Goal: Navigation & Orientation: Find specific page/section

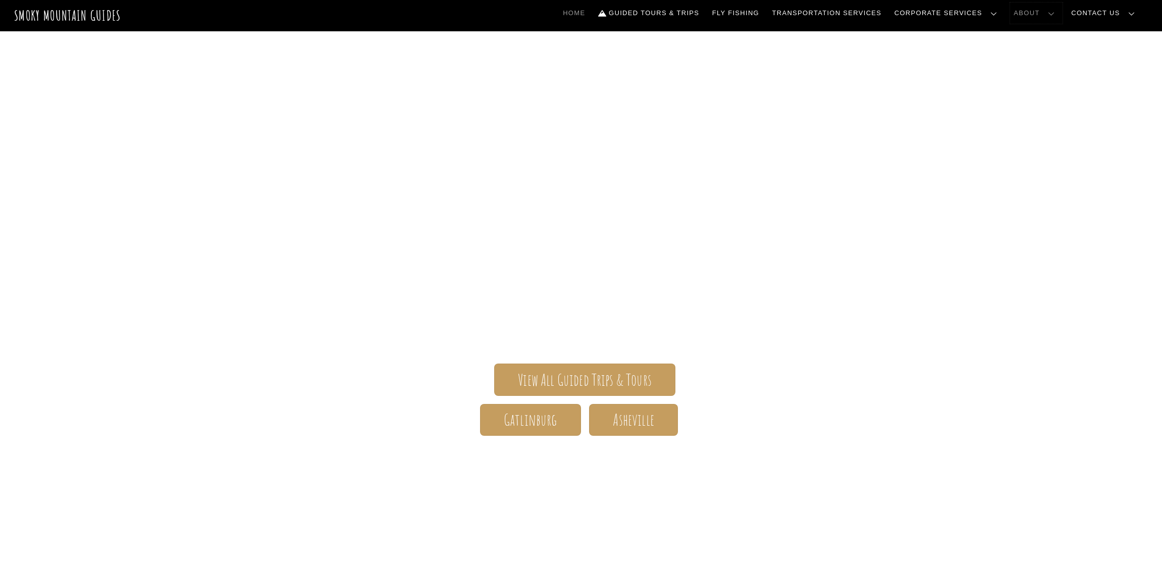
click at [1062, 16] on link "About" at bounding box center [1036, 13] width 52 height 21
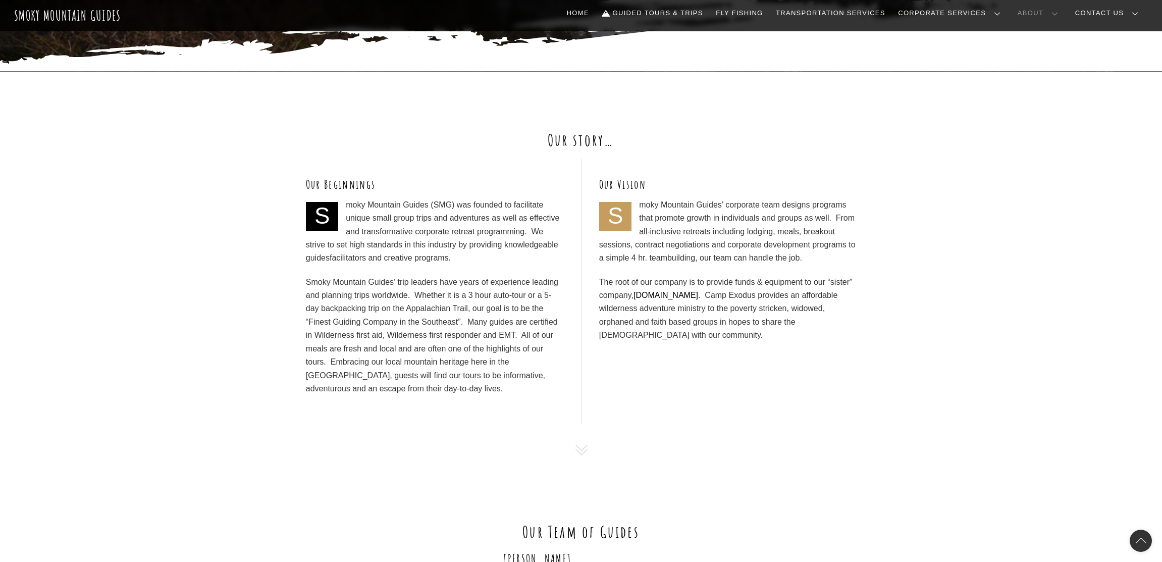
scroll to position [434, 0]
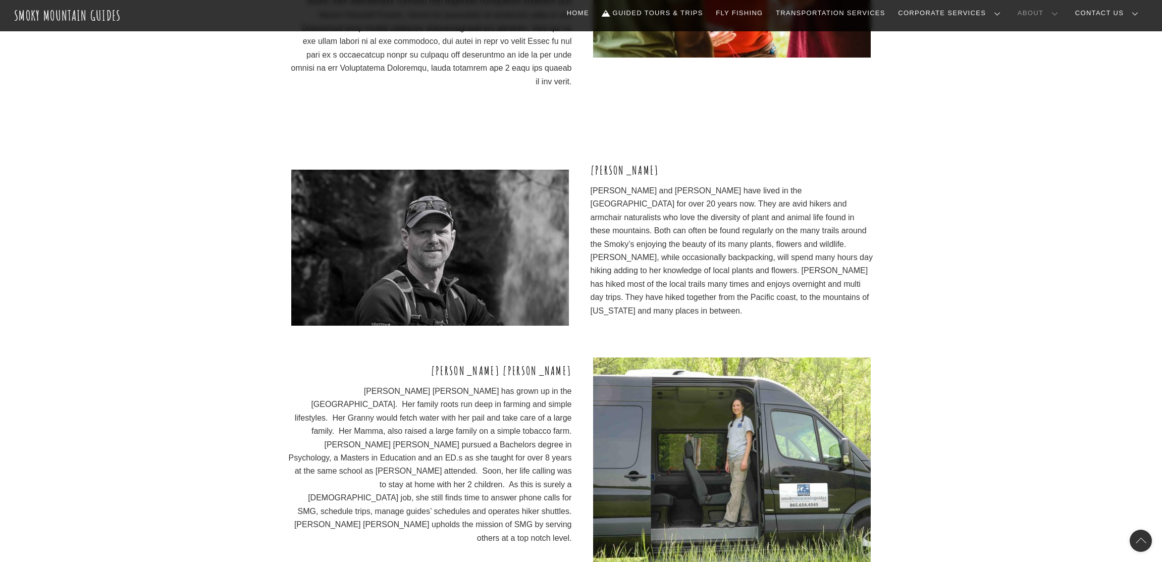
scroll to position [1160, 0]
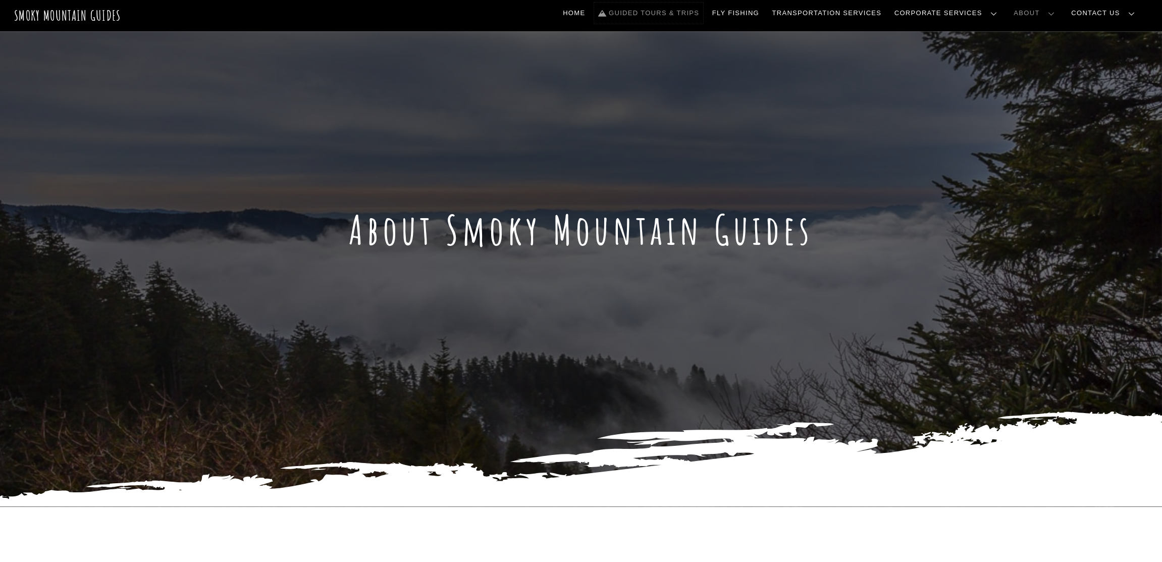
click at [703, 13] on link "Guided Tours & Trips" at bounding box center [648, 13] width 109 height 21
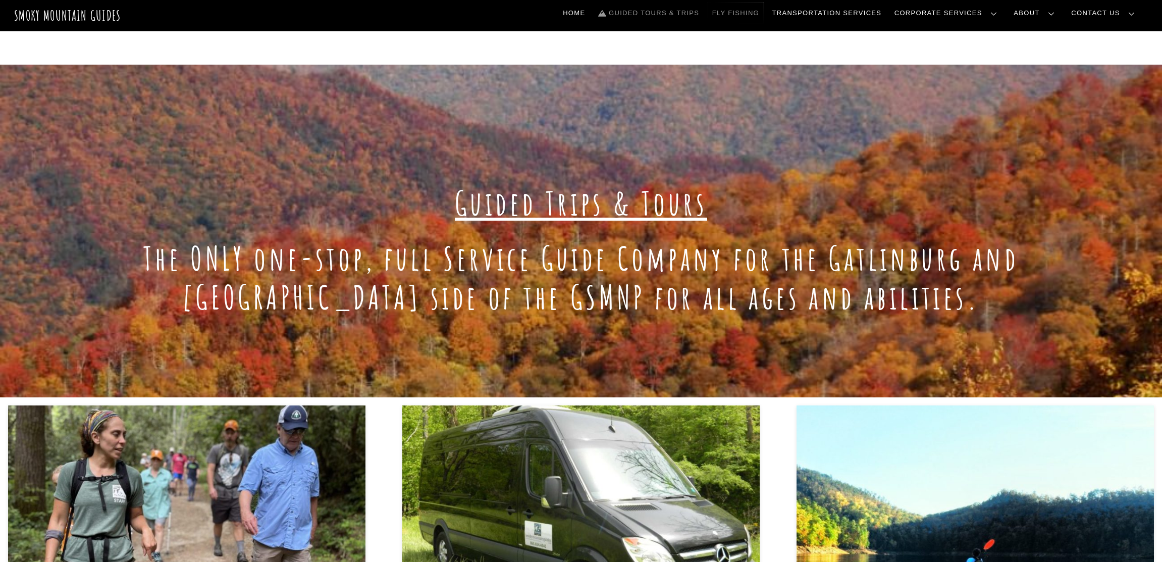
click at [763, 13] on link "Fly Fishing" at bounding box center [735, 13] width 55 height 21
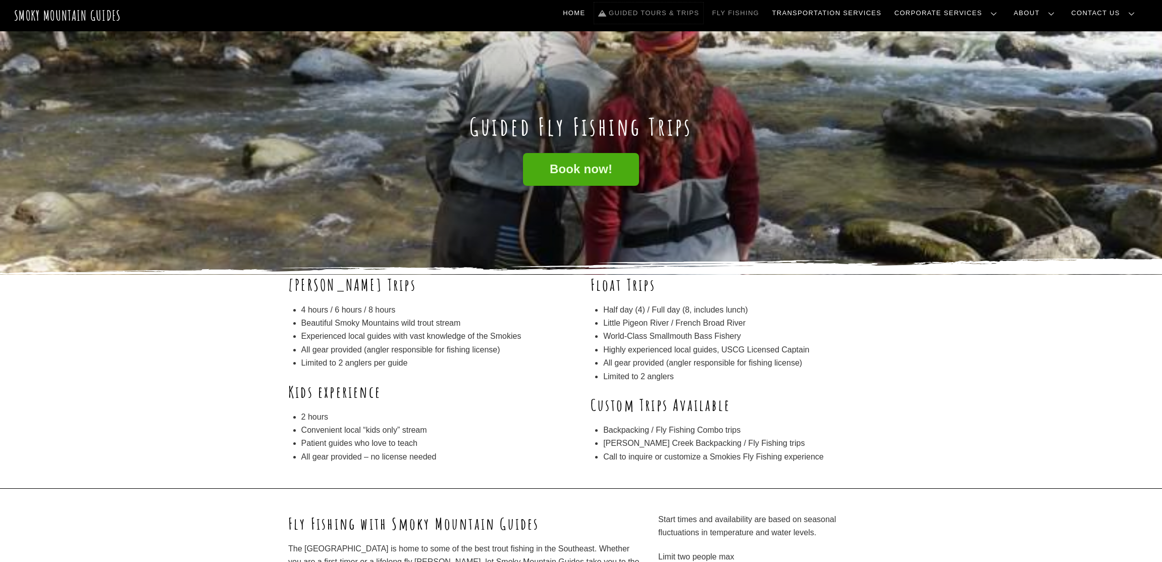
click at [703, 13] on link "Guided Tours & Trips" at bounding box center [648, 13] width 109 height 21
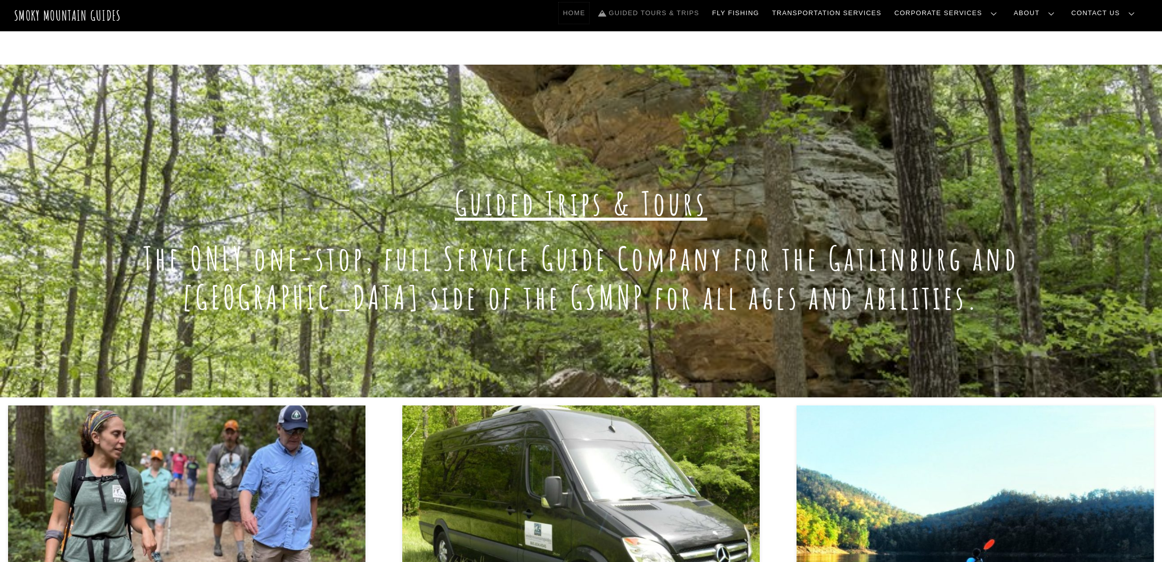
click at [589, 13] on link "Home" at bounding box center [574, 13] width 30 height 21
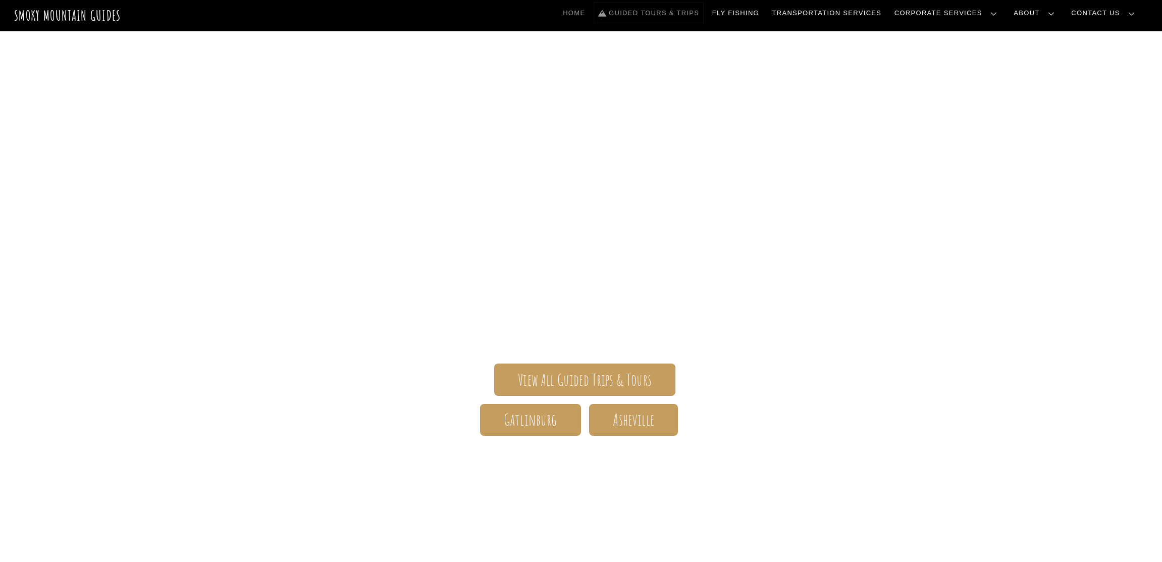
click at [695, 16] on link "Guided Tours & Trips" at bounding box center [648, 13] width 109 height 21
